Goal: Information Seeking & Learning: Compare options

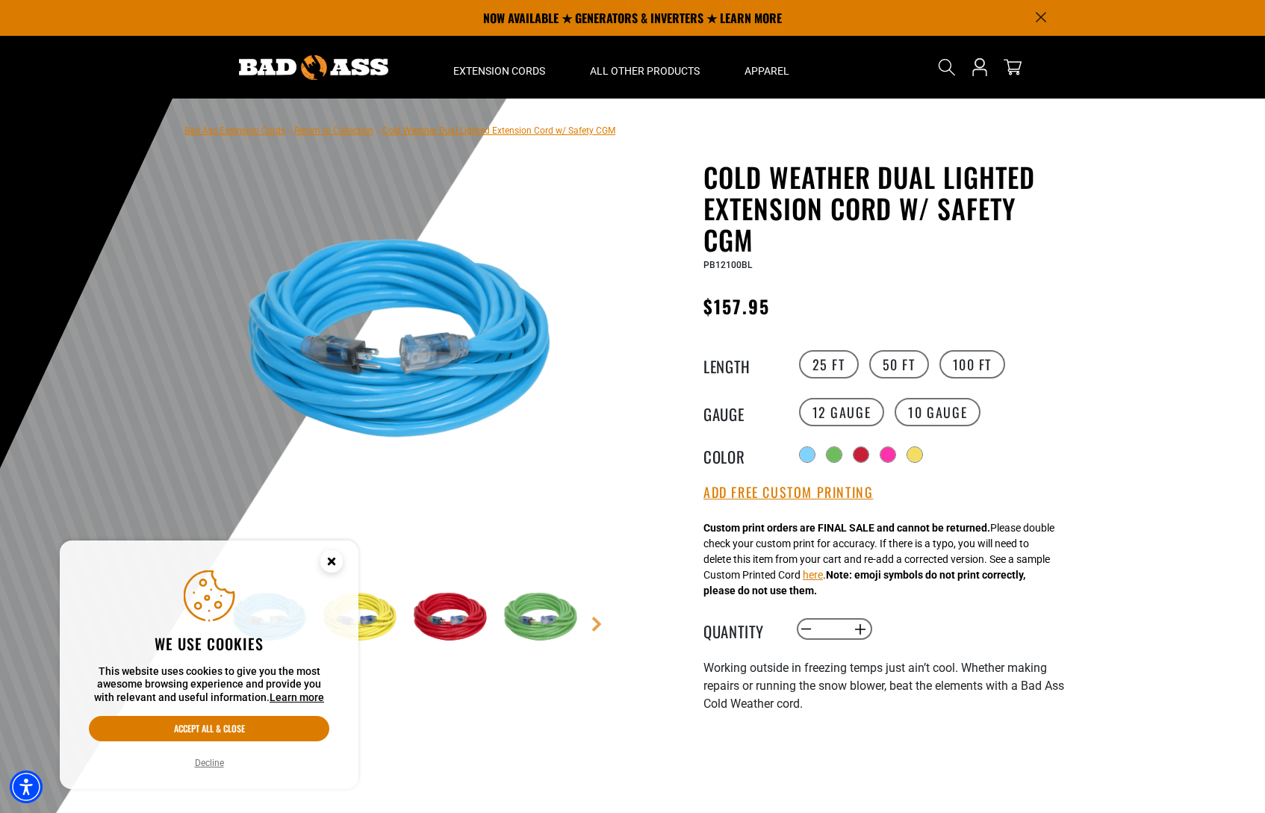
click at [426, 133] on span "Cold Weather Dual Lighted Extension Cord w/ Safety CGM" at bounding box center [498, 130] width 233 height 10
click at [357, 134] on link "Return to Collection" at bounding box center [333, 130] width 79 height 10
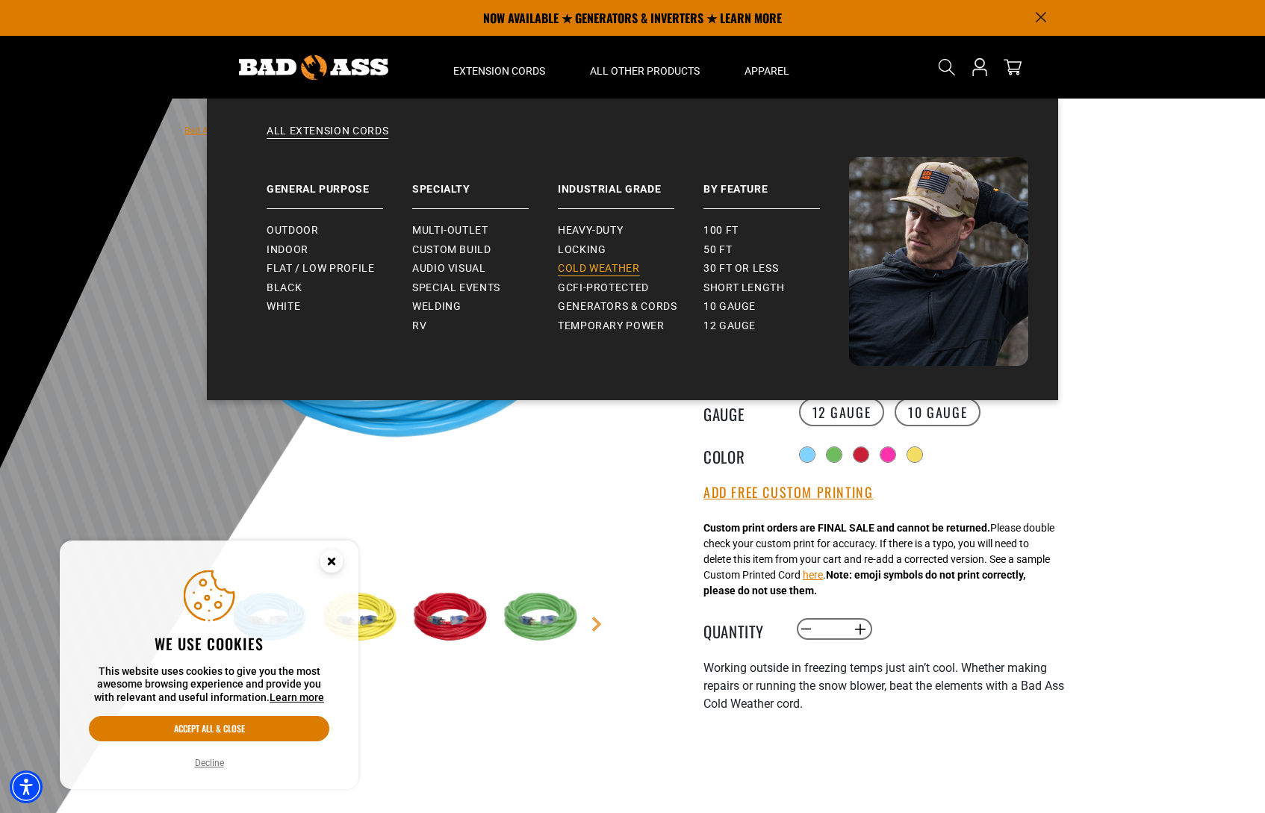
click at [577, 265] on span "Cold Weather" at bounding box center [599, 268] width 82 height 13
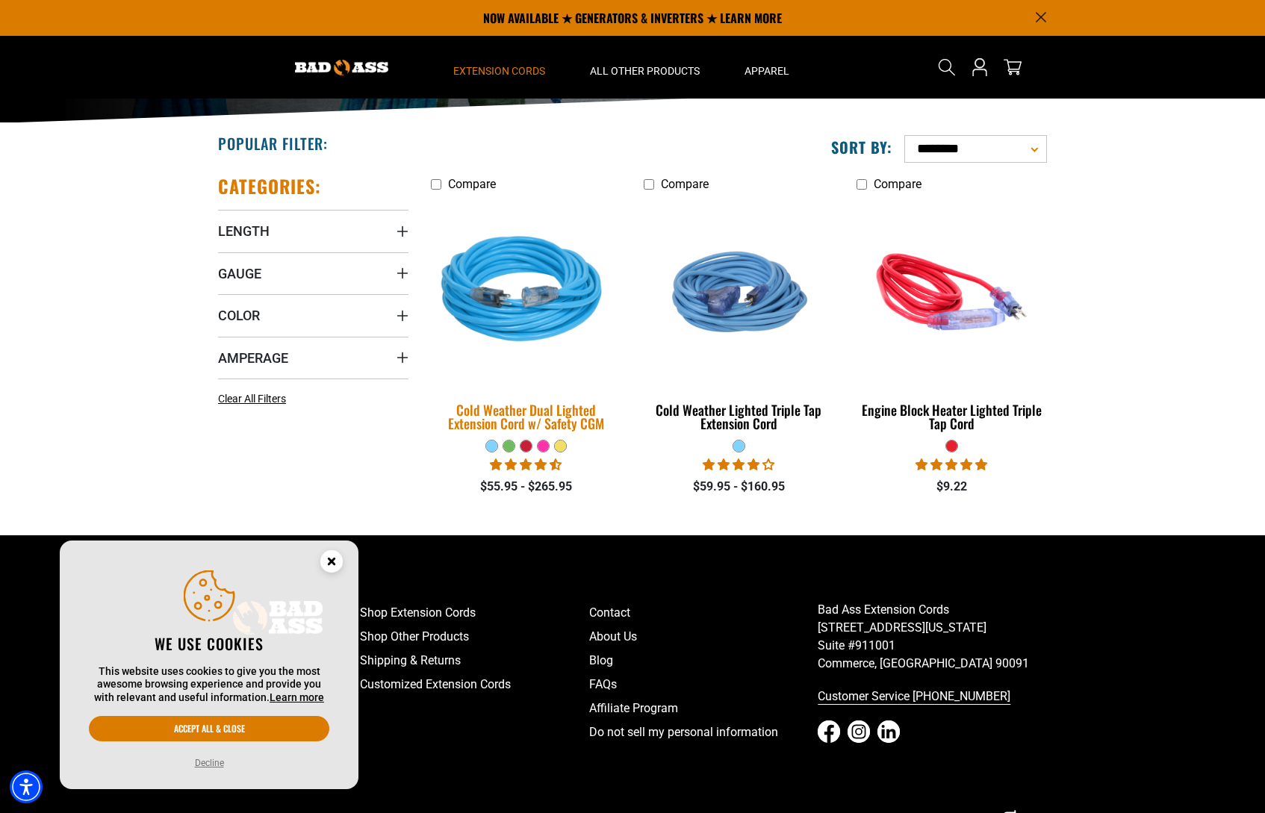
scroll to position [254, 0]
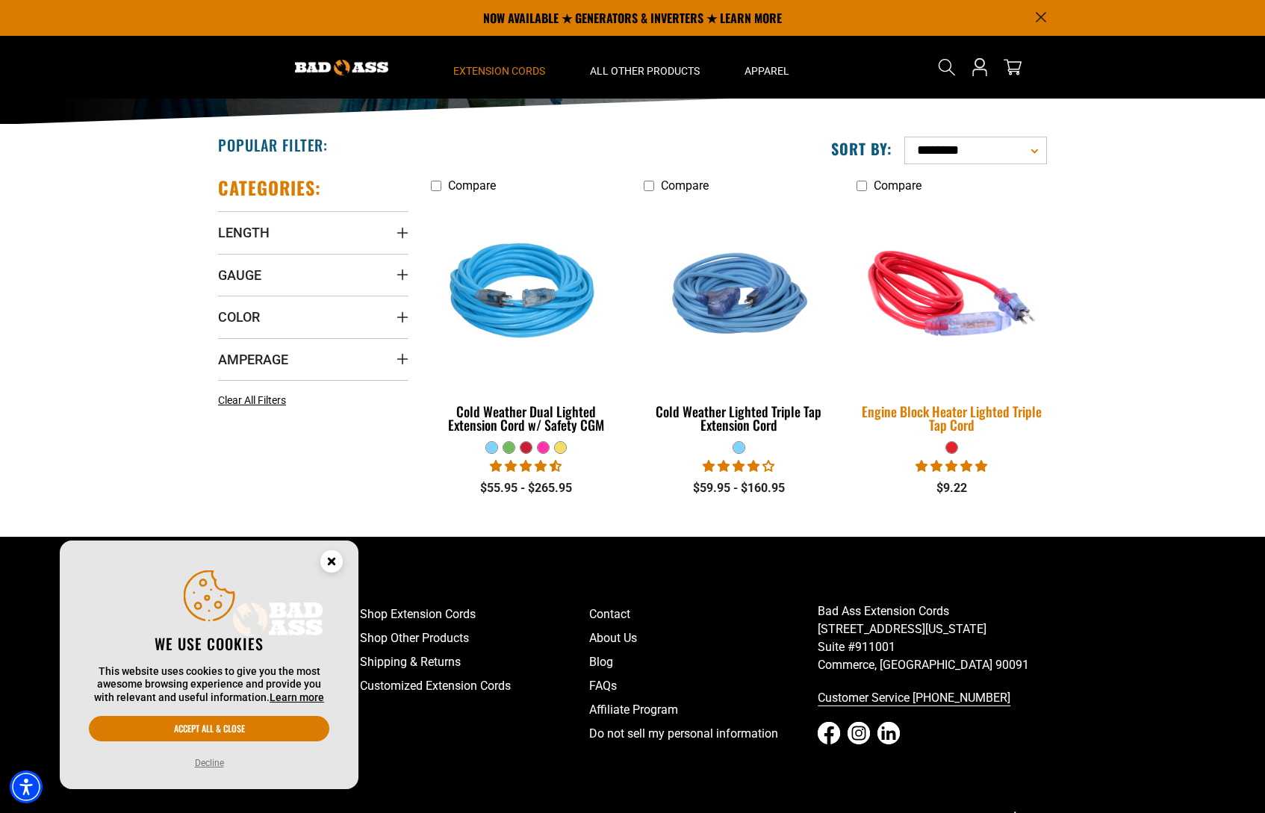
click at [933, 318] on img at bounding box center [951, 293] width 209 height 191
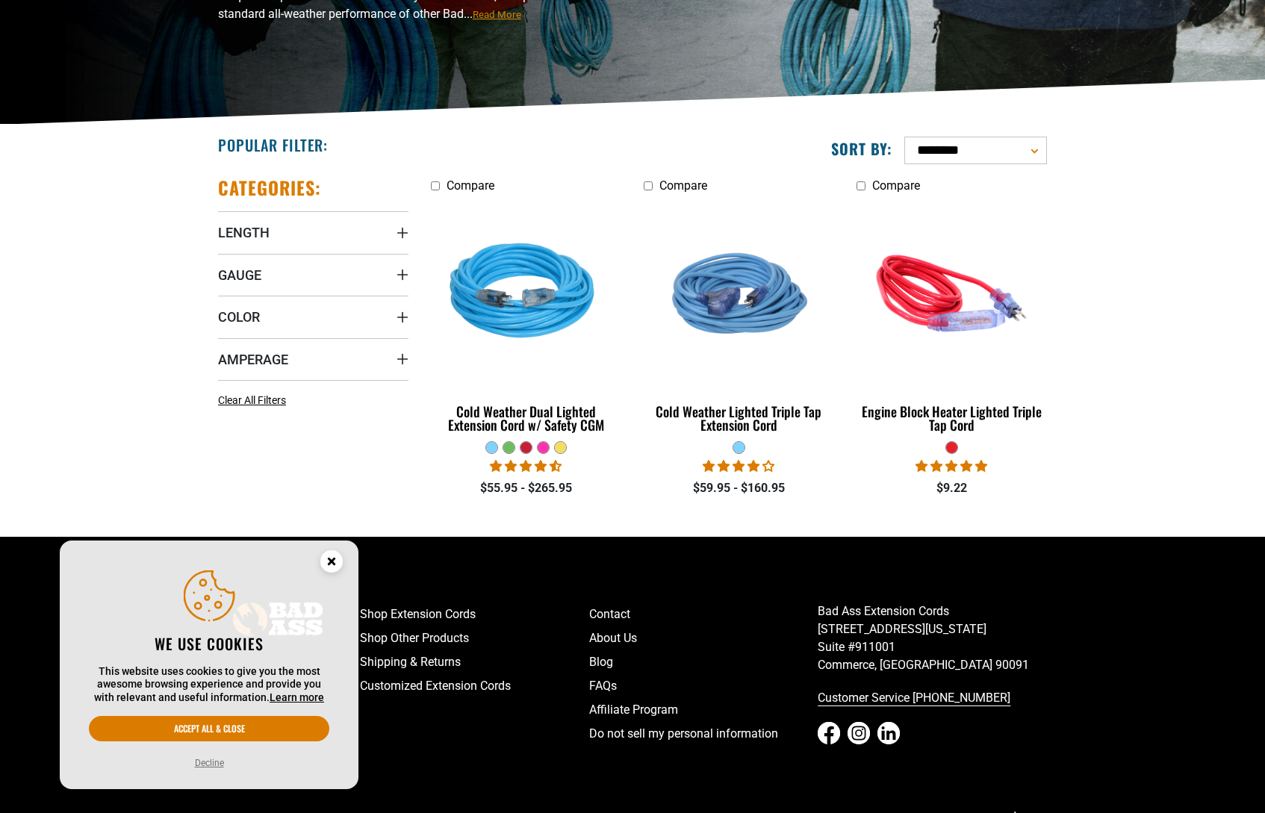
scroll to position [254, 0]
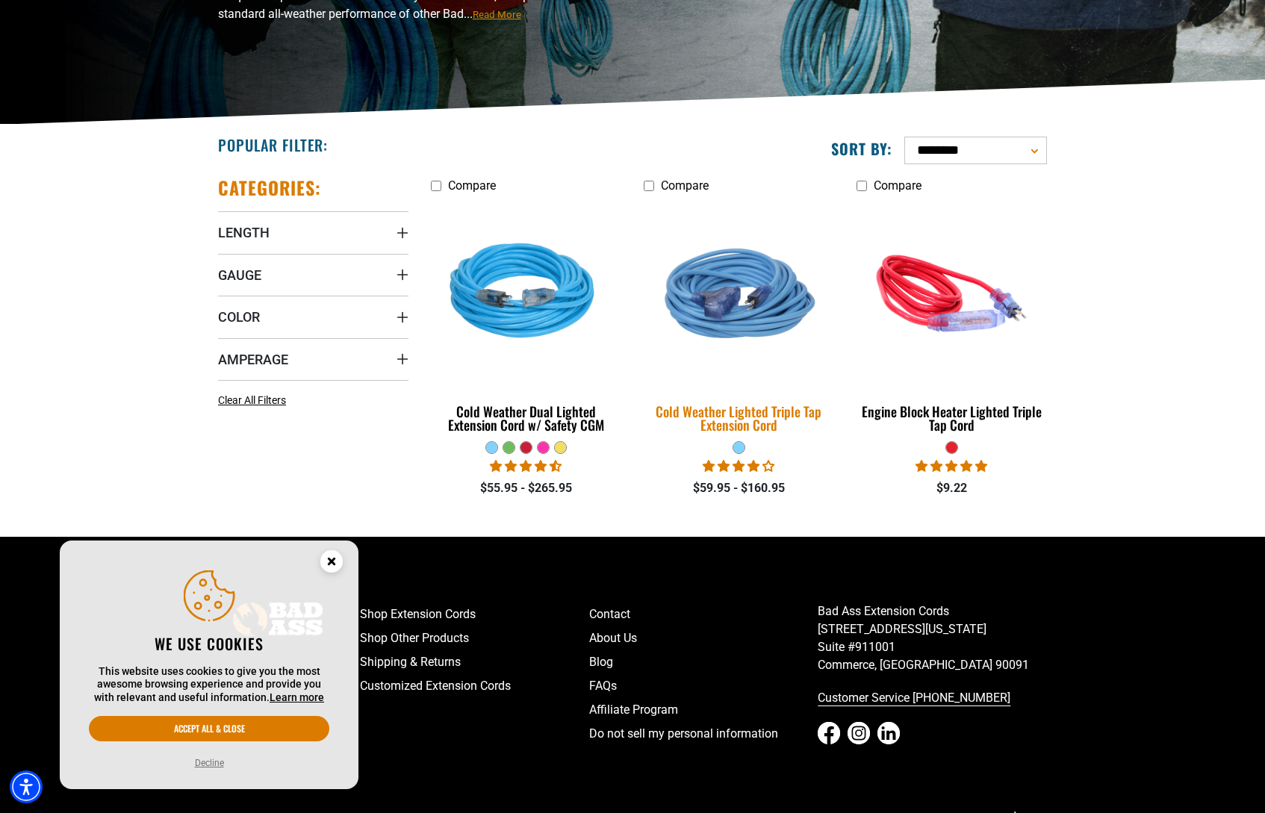
click at [750, 327] on img at bounding box center [738, 293] width 209 height 191
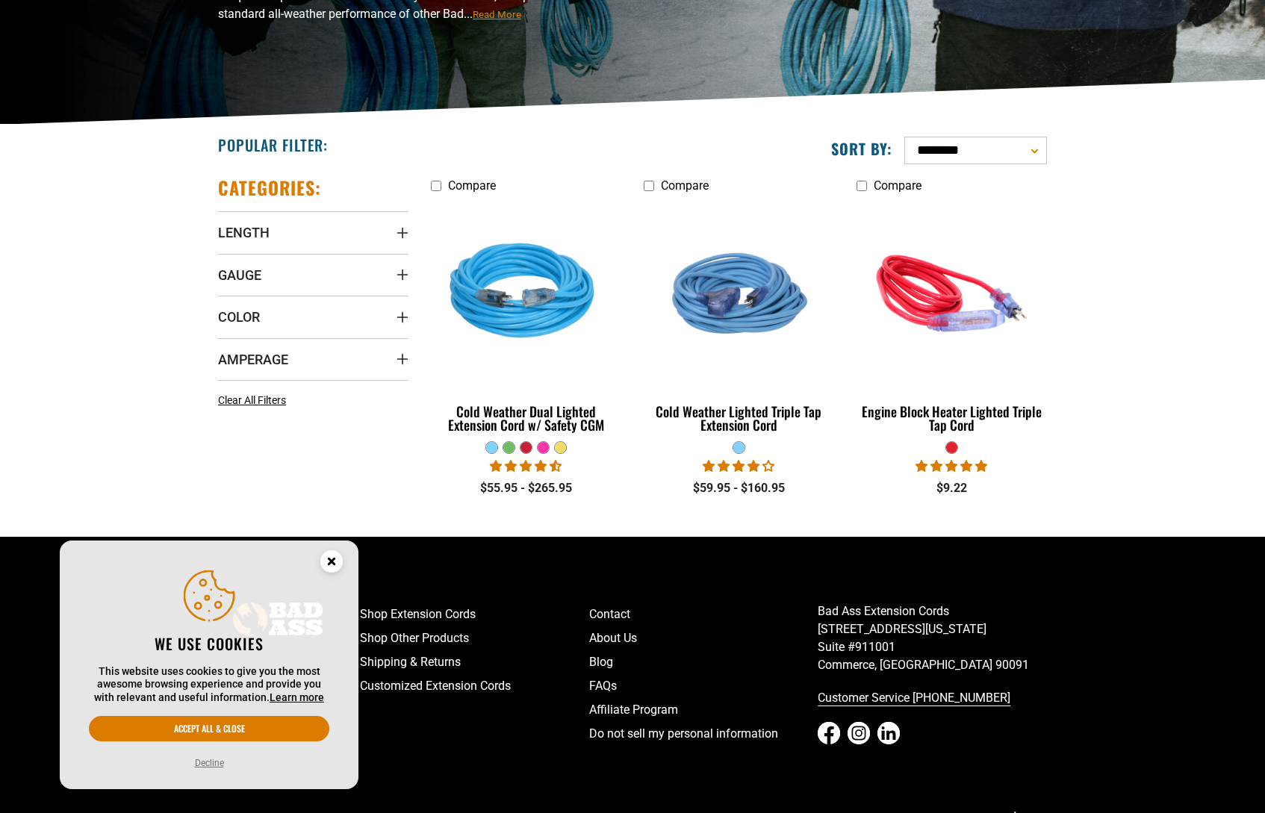
scroll to position [254, 0]
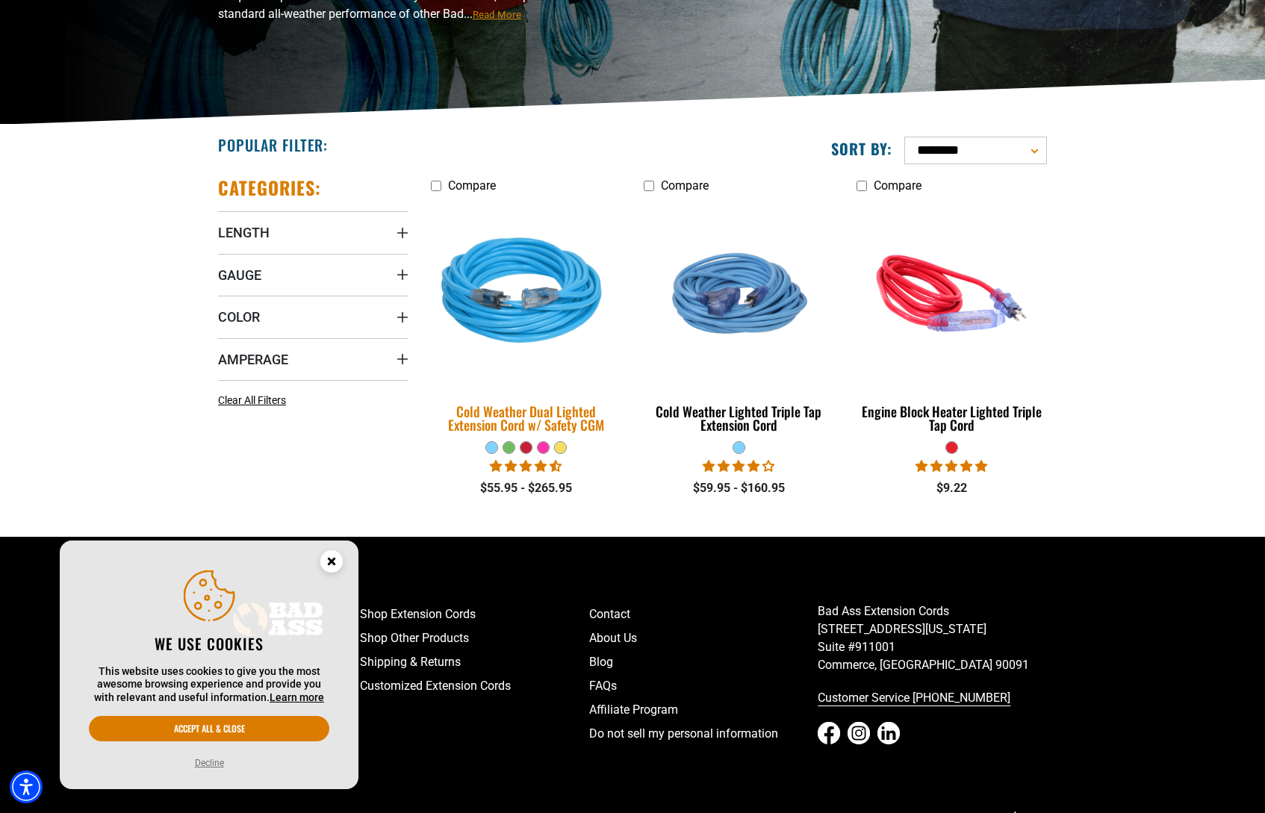
click at [551, 289] on img at bounding box center [526, 293] width 209 height 191
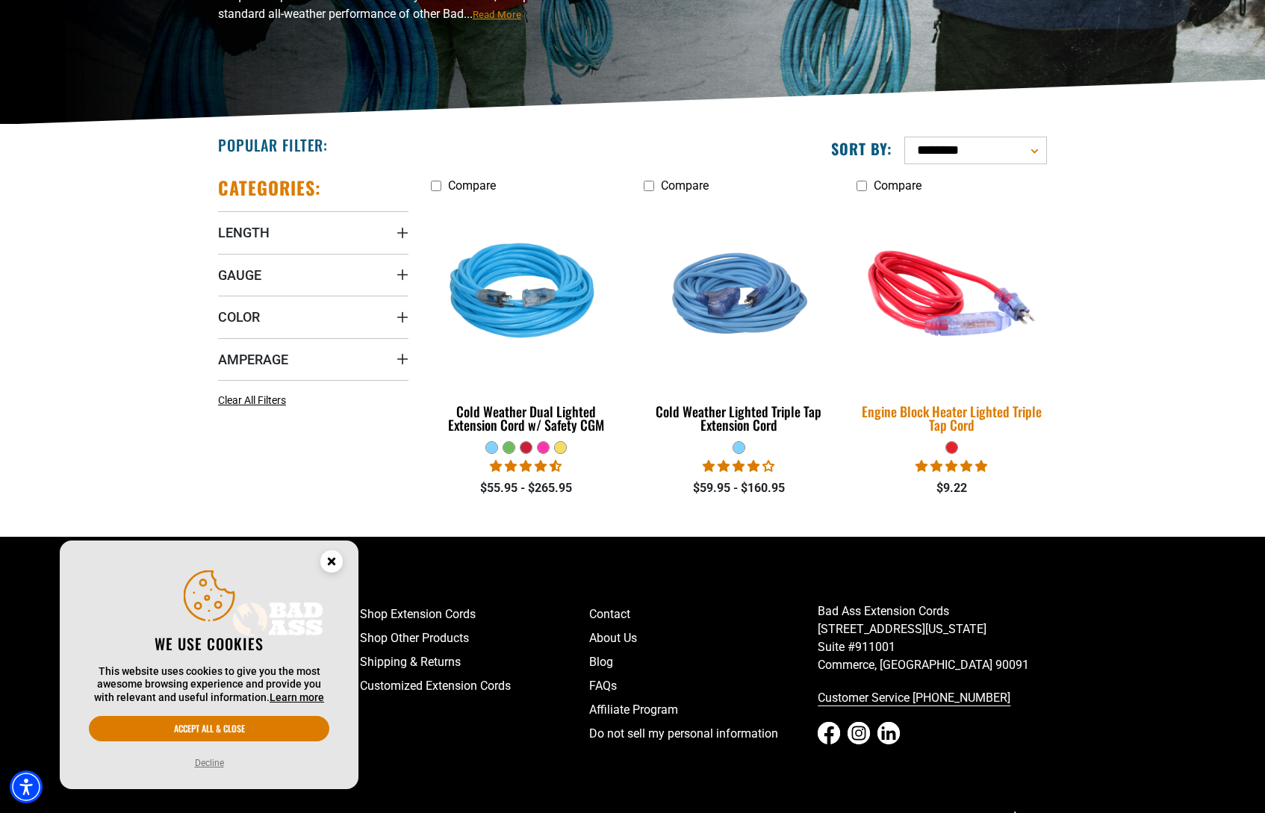
click at [930, 308] on img at bounding box center [951, 293] width 209 height 191
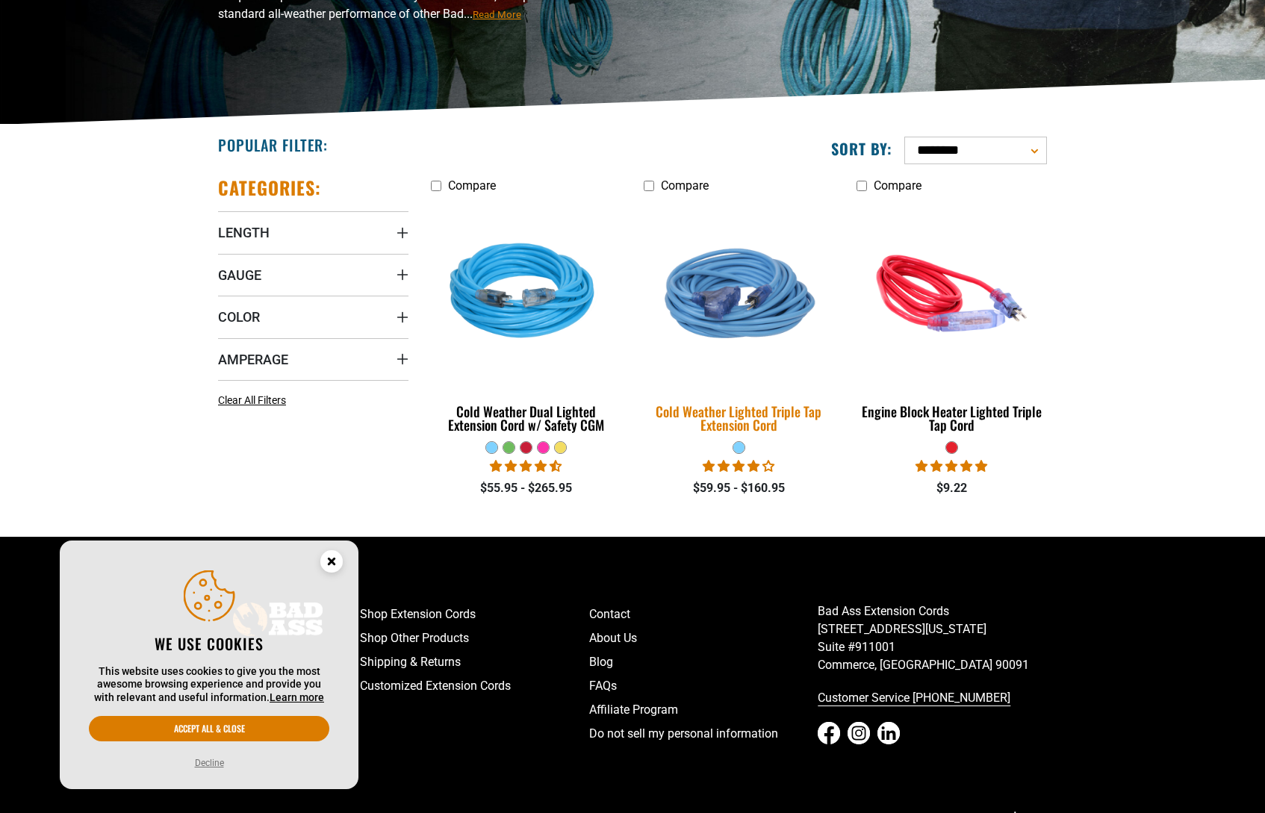
scroll to position [254, 0]
click at [763, 317] on img at bounding box center [738, 293] width 209 height 191
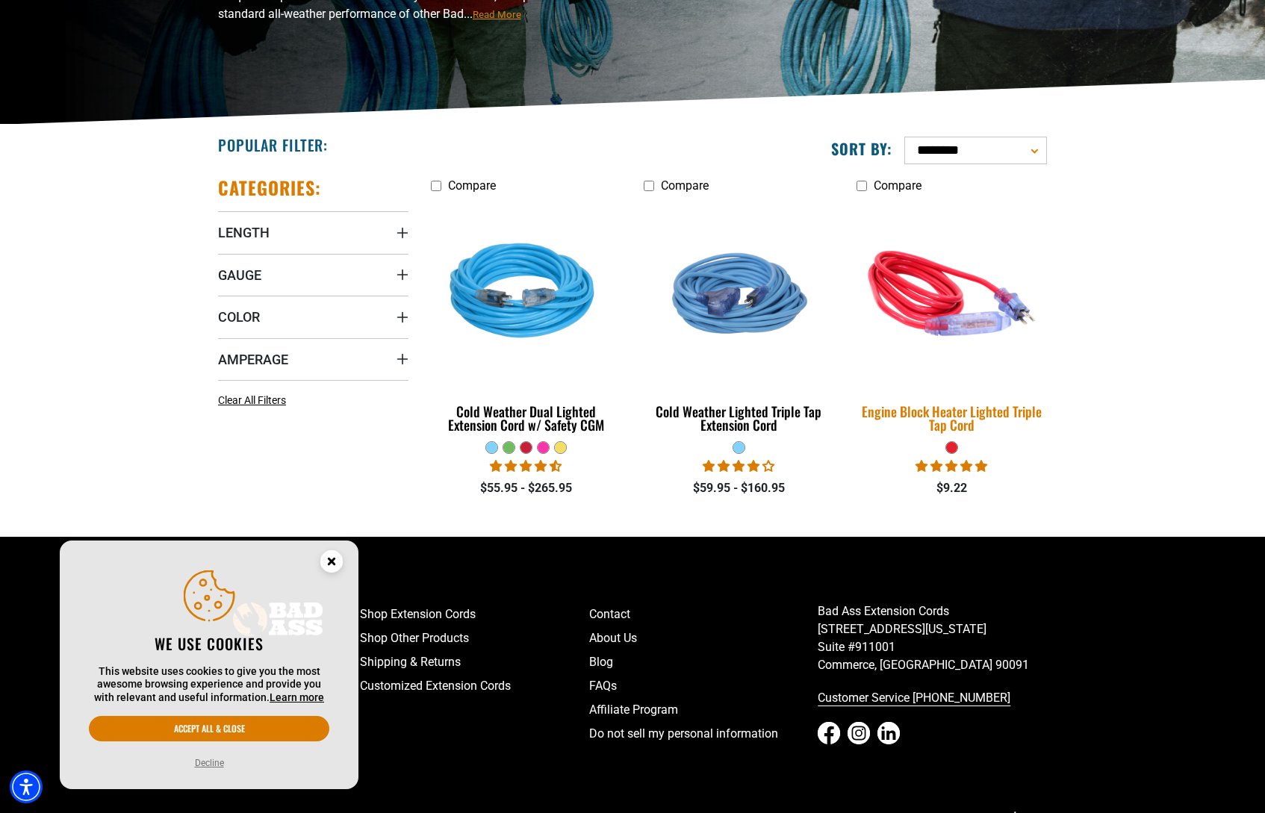
click at [934, 308] on img at bounding box center [951, 293] width 209 height 191
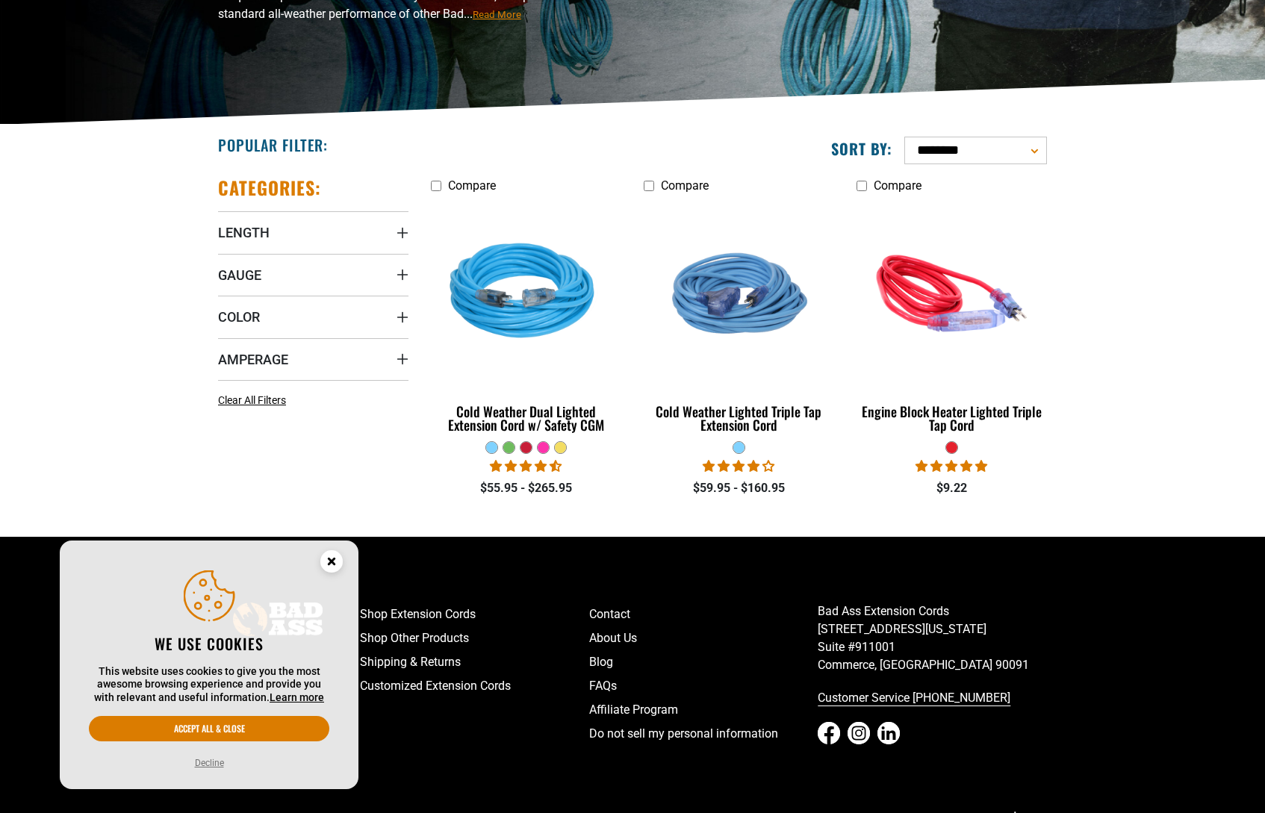
scroll to position [254, 0]
